Goal: Task Accomplishment & Management: Use online tool/utility

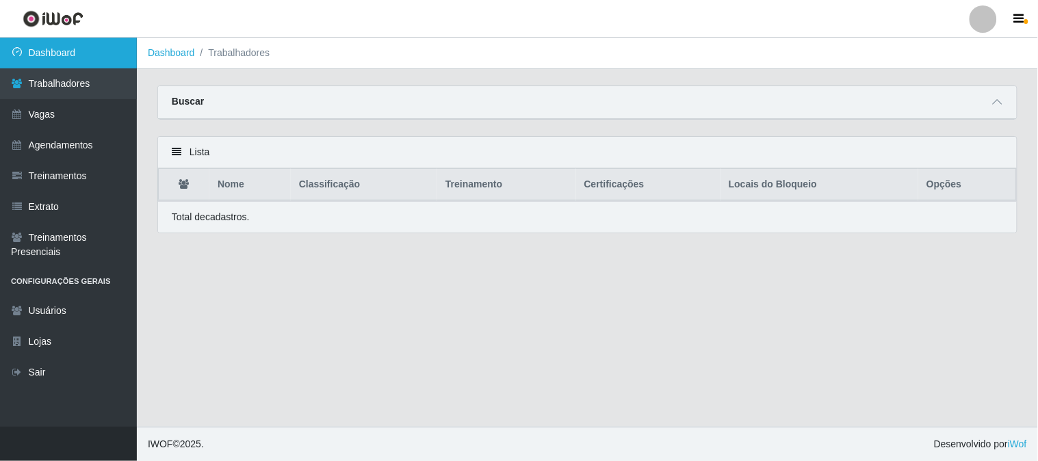
click at [114, 51] on link "Dashboard" at bounding box center [68, 53] width 137 height 31
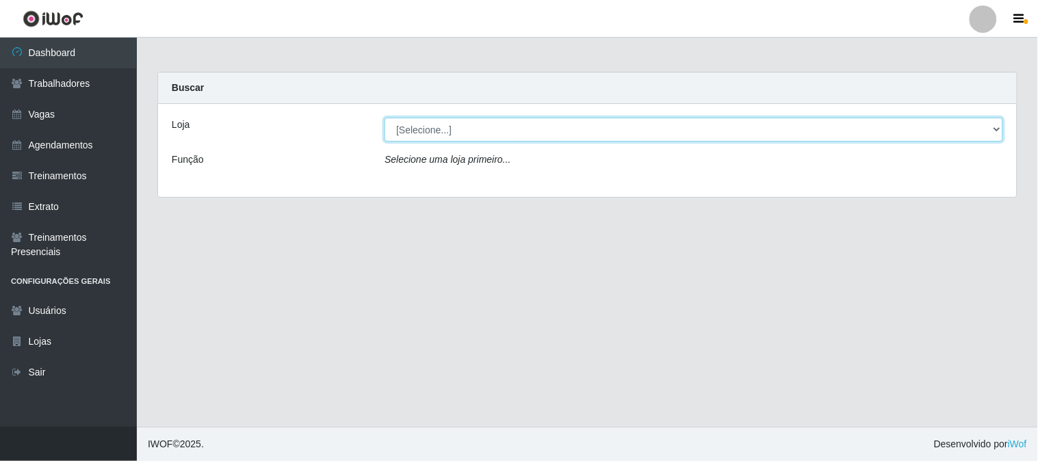
click at [439, 128] on select "[Selecione...] Sapore D'italia" at bounding box center [694, 130] width 619 height 24
select select "266"
click at [385, 118] on select "[Selecione...] Sapore D'italia" at bounding box center [694, 130] width 619 height 24
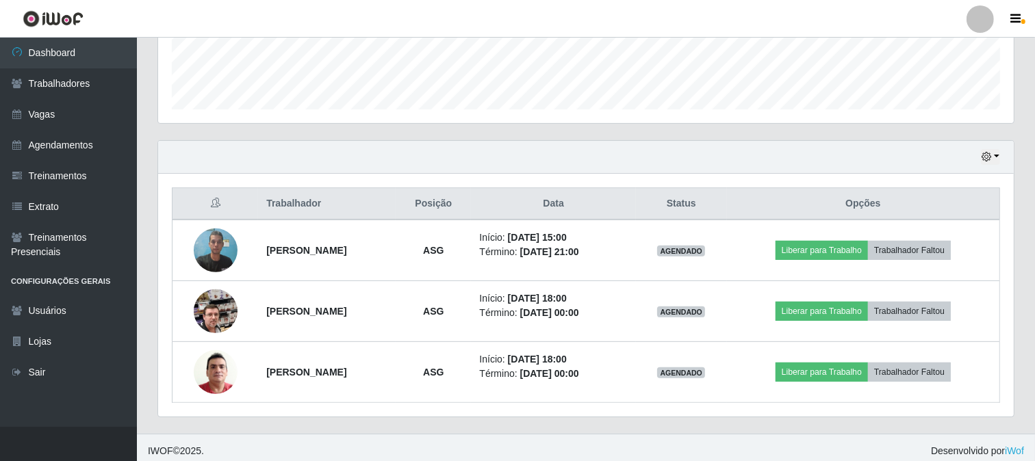
scroll to position [387, 0]
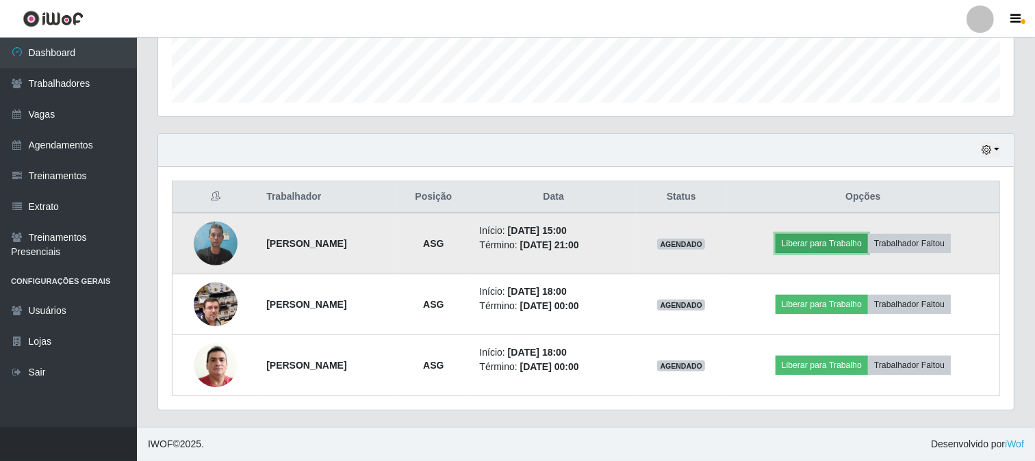
click at [851, 245] on button "Liberar para Trabalho" at bounding box center [822, 243] width 92 height 19
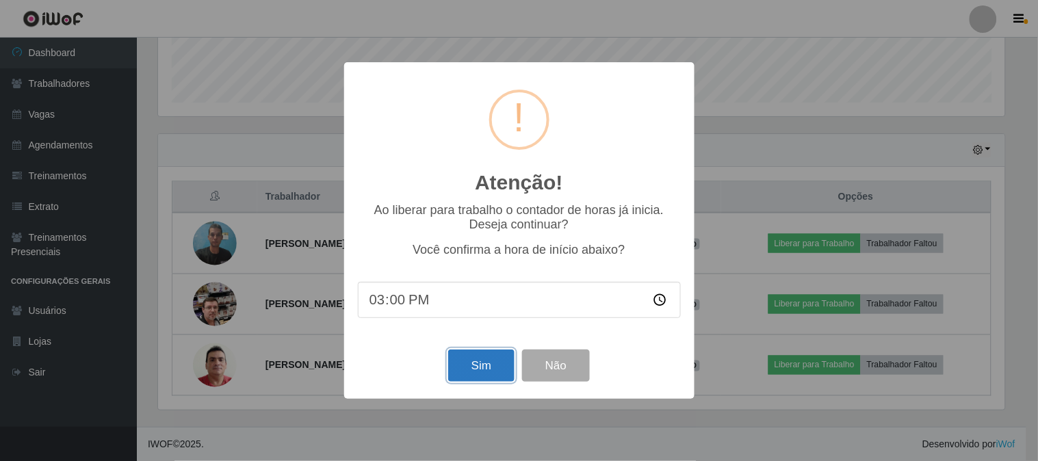
click at [479, 374] on button "Sim" at bounding box center [481, 366] width 66 height 32
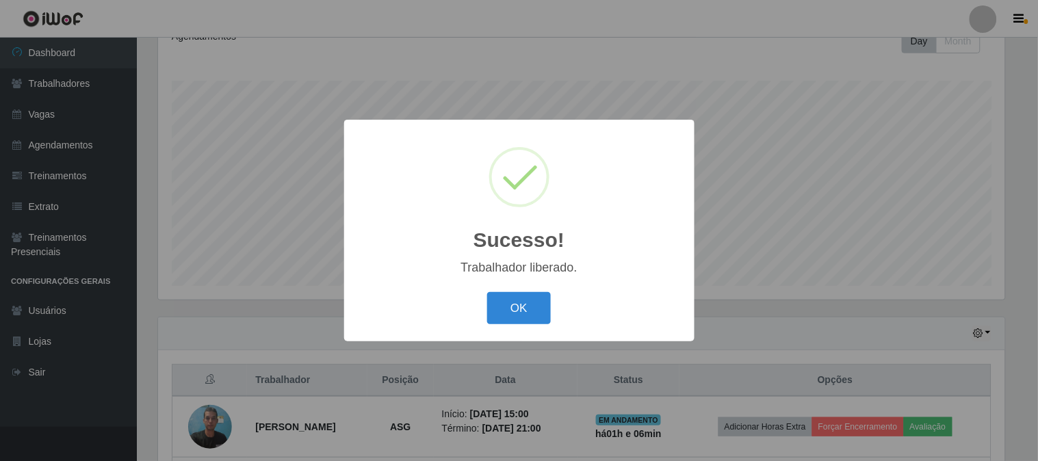
click at [532, 326] on div "OK Cancel" at bounding box center [519, 308] width 323 height 39
click at [534, 312] on button "OK" at bounding box center [519, 308] width 64 height 32
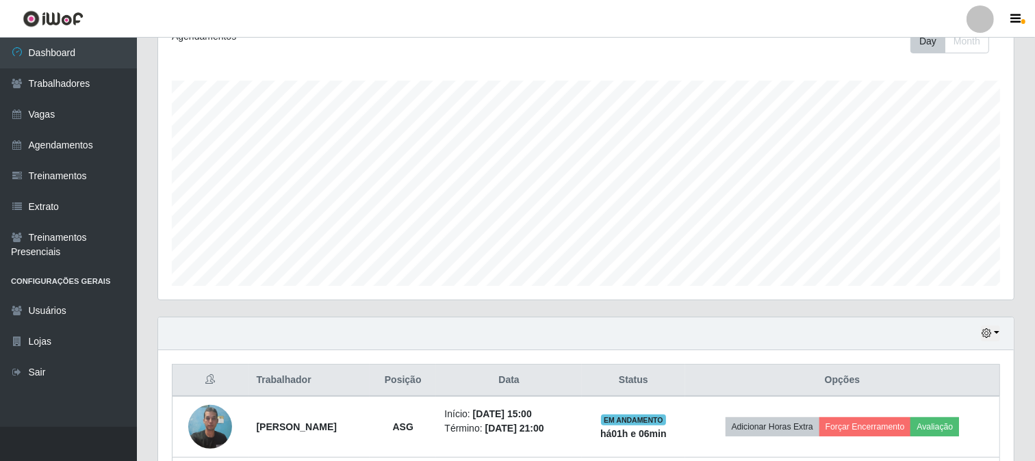
scroll to position [387, 0]
